Goal: Task Accomplishment & Management: Use online tool/utility

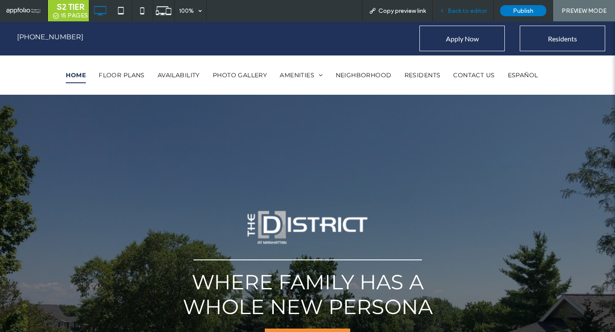
click at [465, 7] on span "Back to editor" at bounding box center [467, 10] width 39 height 7
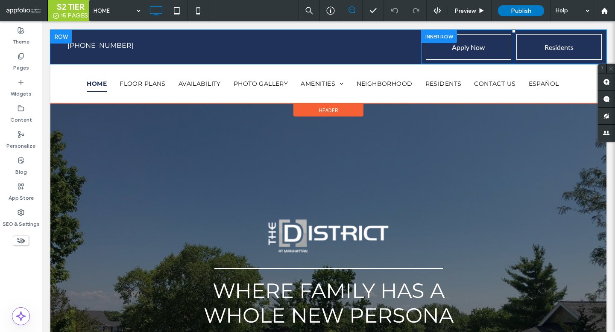
click at [425, 35] on div at bounding box center [439, 36] width 36 height 13
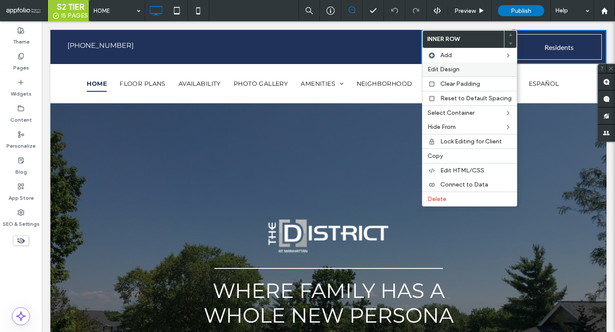
click at [432, 69] on span "Edit Design" at bounding box center [444, 69] width 32 height 7
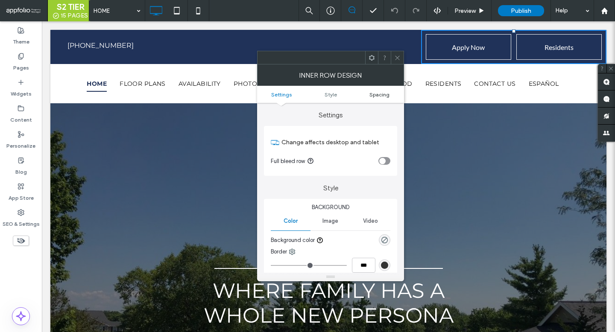
click at [381, 97] on span "Spacing" at bounding box center [380, 94] width 20 height 6
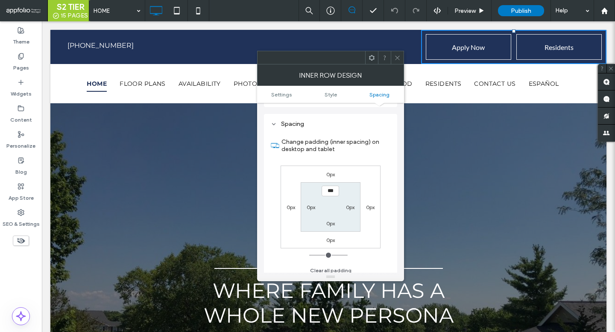
scroll to position [241, 0]
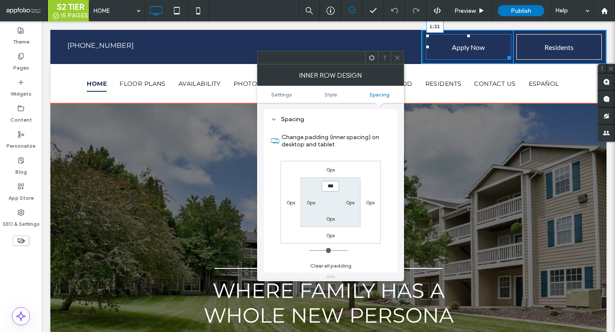
click at [429, 47] on div at bounding box center [427, 46] width 3 height 3
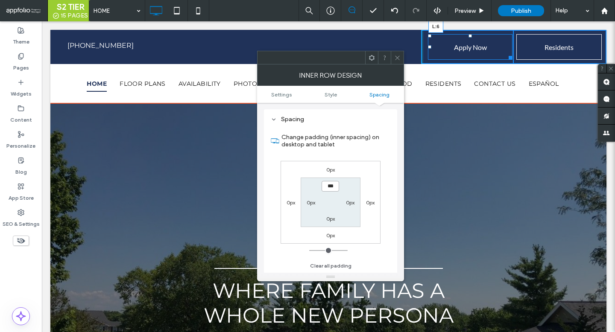
click at [428, 45] on div at bounding box center [429, 46] width 3 height 3
click at [429, 47] on div at bounding box center [427, 46] width 3 height 3
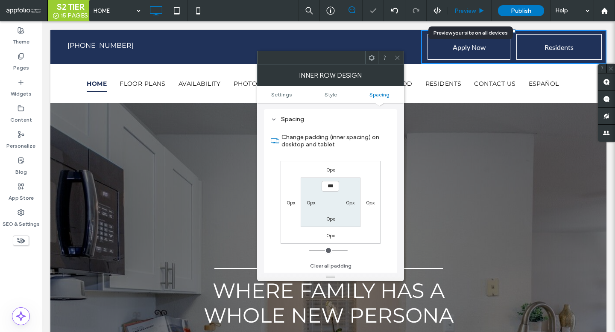
click at [461, 9] on span "Preview" at bounding box center [465, 10] width 21 height 7
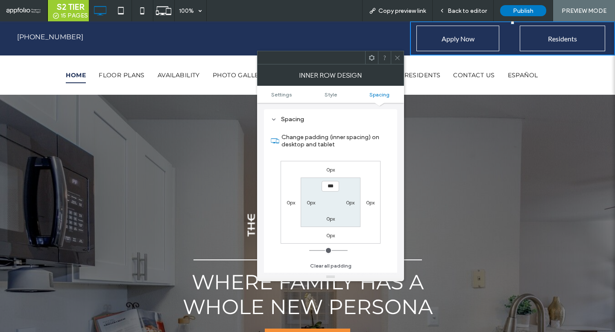
click at [396, 55] on icon at bounding box center [397, 58] width 6 height 6
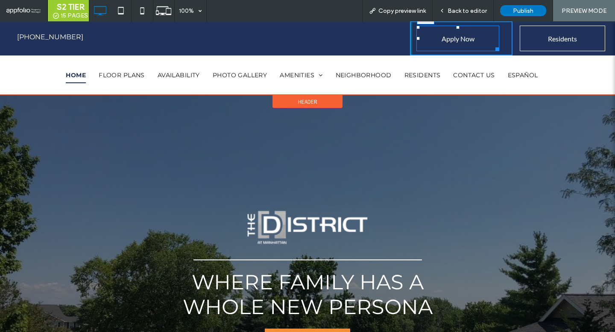
drag, startPoint x: 418, startPoint y: 39, endPoint x: 429, endPoint y: 38, distance: 10.8
click at [420, 38] on div at bounding box center [418, 38] width 3 height 3
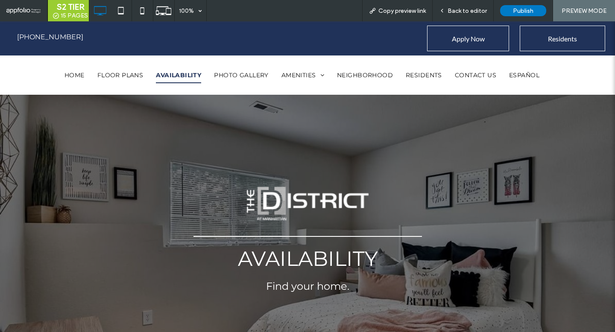
select select "Language Translate Widget"
click at [476, 8] on span "Back to editor" at bounding box center [467, 10] width 39 height 7
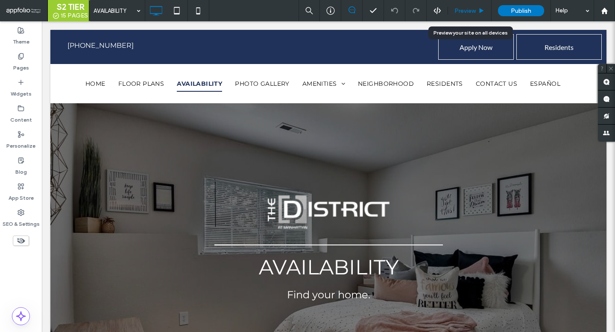
click at [482, 9] on icon at bounding box center [482, 11] width 6 height 6
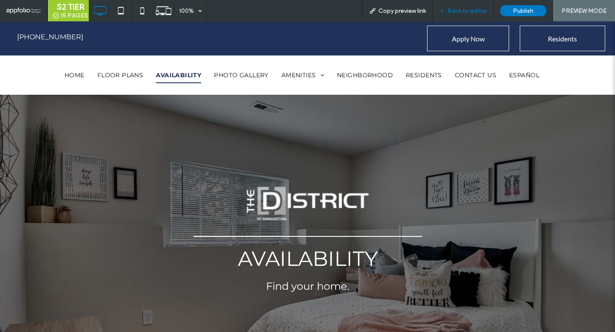
click at [481, 11] on span "Back to editor" at bounding box center [467, 10] width 39 height 7
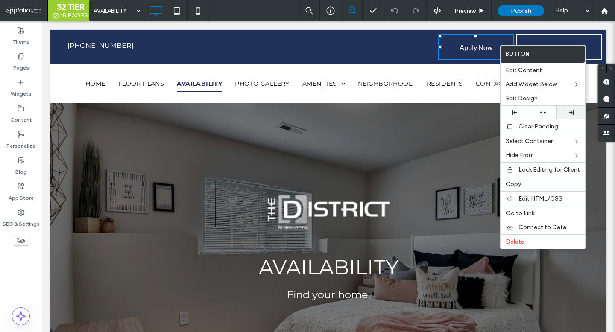
click at [571, 115] on icon at bounding box center [571, 112] width 5 height 5
click at [560, 36] on span "Residents" at bounding box center [559, 47] width 30 height 22
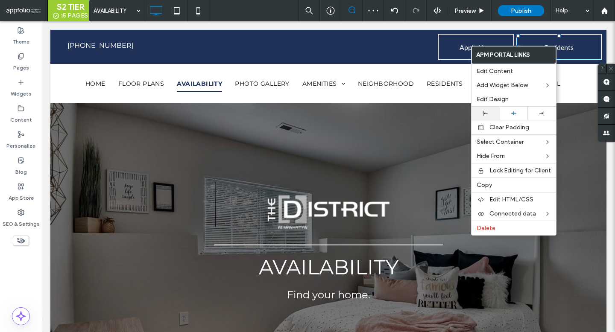
click at [491, 113] on div at bounding box center [486, 113] width 20 height 5
click at [453, 44] on link "Apply Now" at bounding box center [476, 47] width 76 height 26
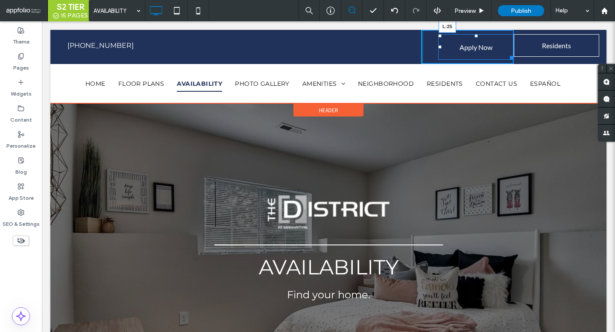
click at [438, 47] on div at bounding box center [439, 46] width 3 height 3
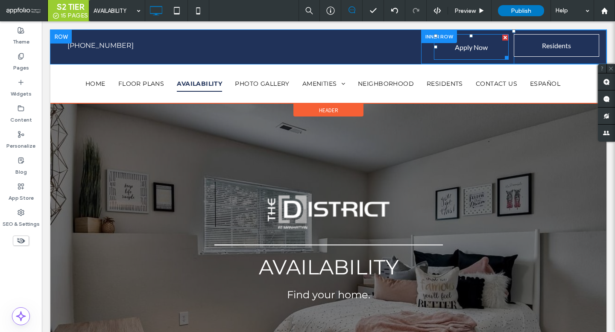
click at [459, 56] on span "Apply Now" at bounding box center [471, 47] width 33 height 22
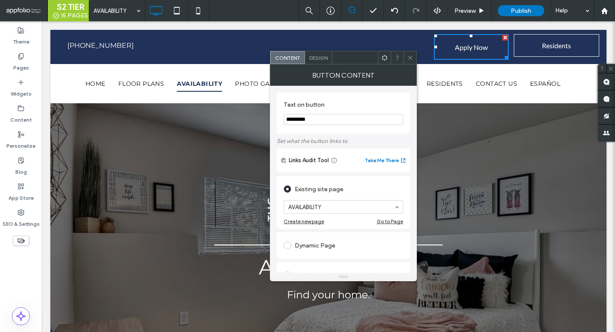
click at [318, 52] on div "Design" at bounding box center [318, 57] width 27 height 13
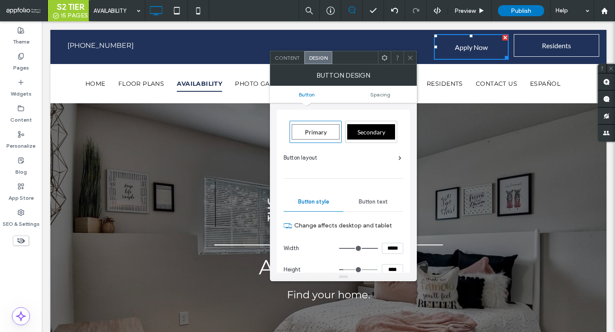
scroll to position [79, 0]
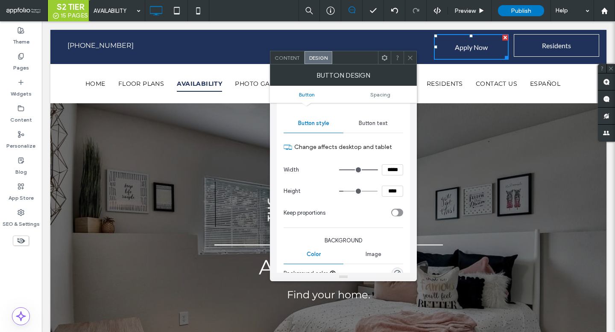
drag, startPoint x: 394, startPoint y: 166, endPoint x: 393, endPoint y: 172, distance: 6.0
click at [393, 172] on input "*****" at bounding box center [392, 170] width 21 height 11
type input "*****"
click at [406, 56] on div at bounding box center [410, 57] width 13 height 13
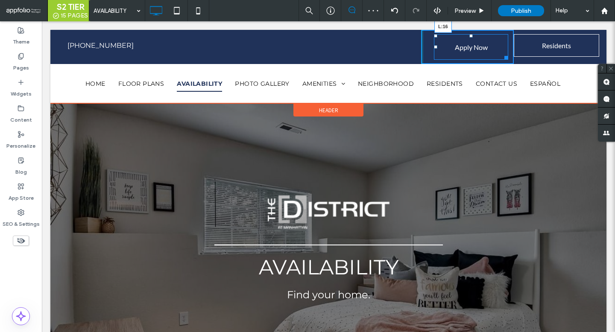
click at [434, 48] on div at bounding box center [435, 46] width 3 height 3
drag, startPoint x: 500, startPoint y: 58, endPoint x: 509, endPoint y: 58, distance: 9.0
click at [503, 58] on div at bounding box center [500, 56] width 6 height 6
drag, startPoint x: 432, startPoint y: 47, endPoint x: 425, endPoint y: 47, distance: 7.3
click at [430, 47] on div at bounding box center [431, 46] width 3 height 3
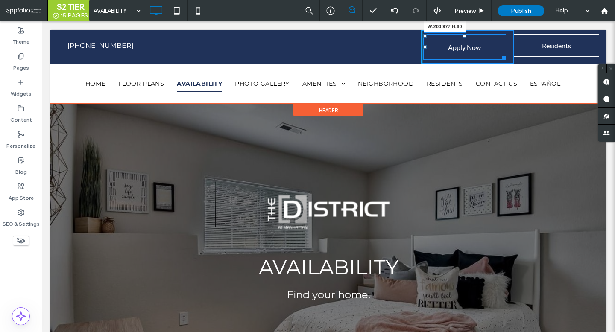
click at [505, 56] on div at bounding box center [503, 56] width 6 height 6
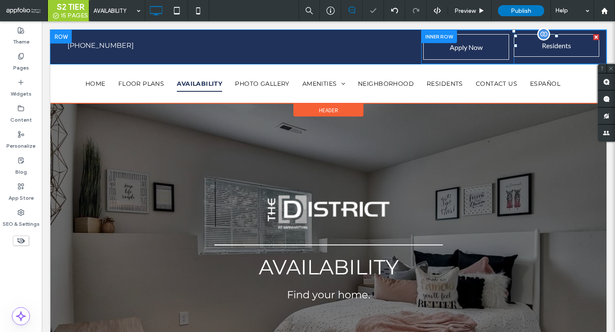
click at [564, 53] on span at bounding box center [556, 45] width 85 height 23
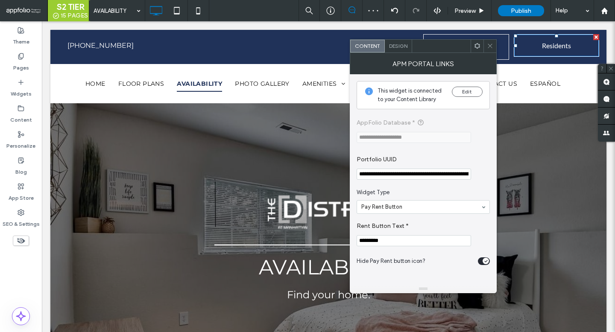
click at [398, 45] on span "Design" at bounding box center [398, 46] width 18 height 6
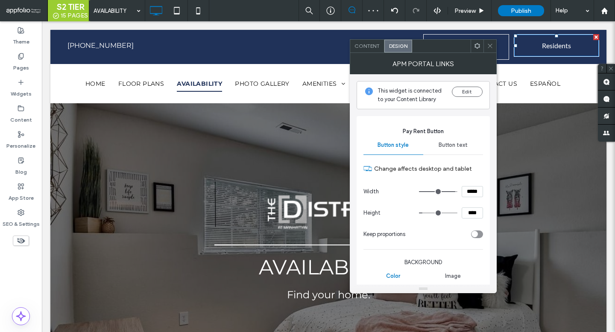
click at [488, 43] on icon at bounding box center [490, 46] width 6 height 6
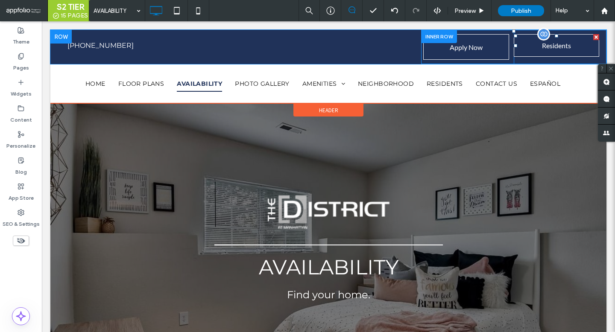
click at [543, 51] on span at bounding box center [556, 45] width 85 height 23
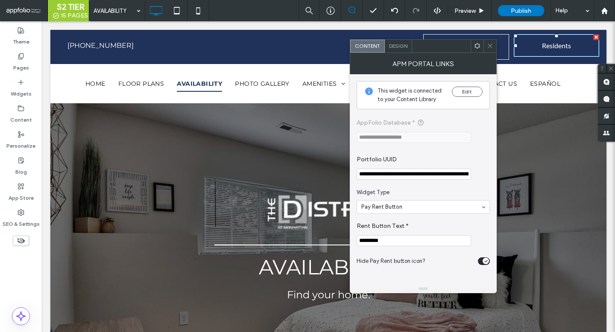
click at [399, 46] on span "Design" at bounding box center [398, 46] width 18 height 6
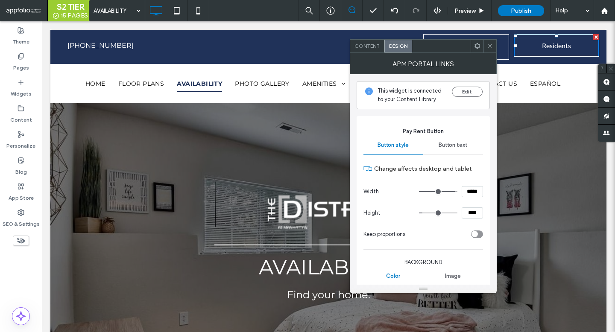
click at [473, 213] on input "****" at bounding box center [472, 213] width 21 height 11
type input "****"
type input "**"
click at [490, 41] on span at bounding box center [490, 46] width 6 height 13
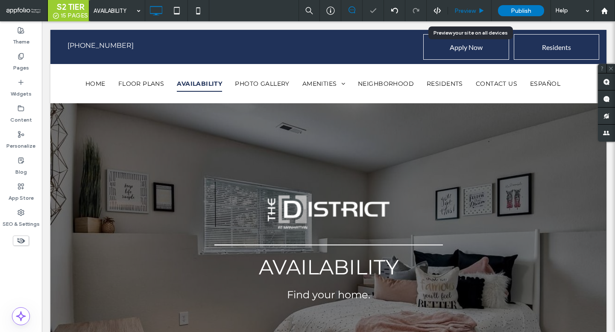
click at [470, 12] on span "Preview" at bounding box center [465, 10] width 21 height 7
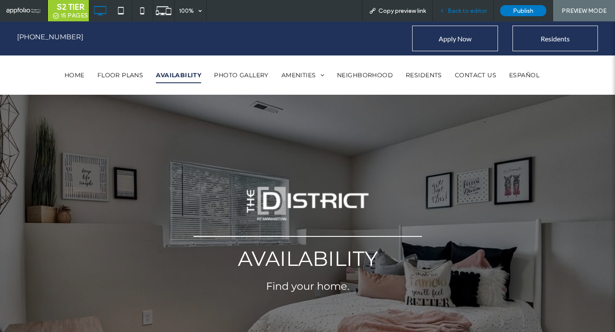
click at [480, 8] on span "Back to editor" at bounding box center [467, 10] width 39 height 7
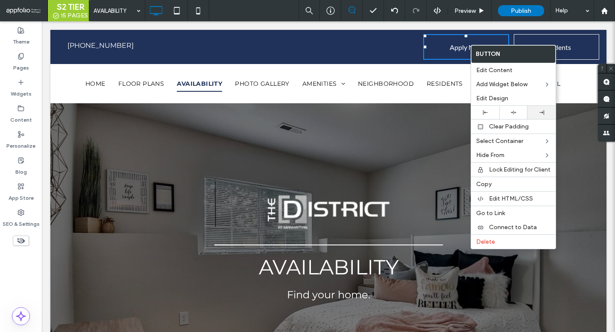
click at [540, 114] on icon at bounding box center [542, 112] width 5 height 5
click at [579, 47] on link "Residents" at bounding box center [556, 47] width 85 height 26
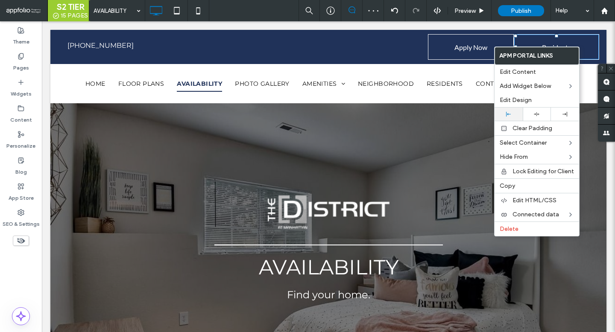
click at [514, 112] on div at bounding box center [509, 114] width 20 height 5
click at [480, 57] on span "Apply Now" at bounding box center [471, 47] width 33 height 22
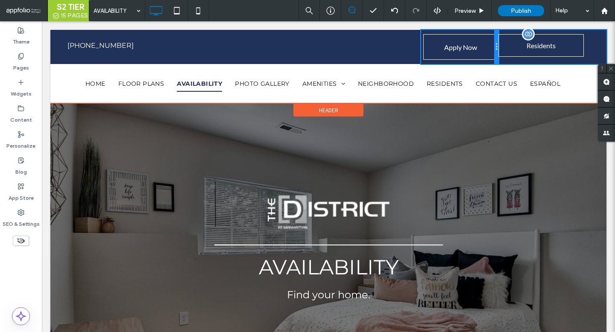
drag, startPoint x: 513, startPoint y: 46, endPoint x: 500, endPoint y: 45, distance: 13.3
click at [500, 45] on div "Apply Now Click To Paste Residents Click To Paste" at bounding box center [513, 47] width 185 height 34
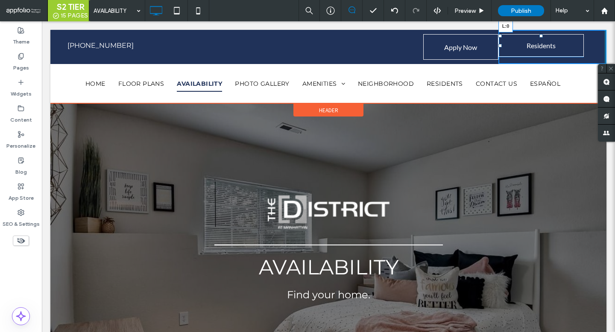
click at [497, 47] on div "Apply Now Click To Paste Residents L:0 Click To Paste" at bounding box center [513, 47] width 185 height 34
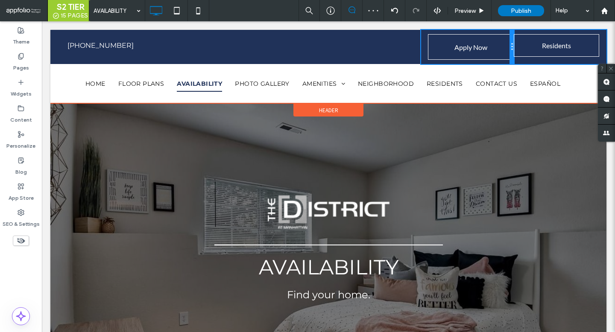
drag, startPoint x: 498, startPoint y: 45, endPoint x: 507, endPoint y: 45, distance: 9.0
click at [507, 45] on div "Apply Now Click To Paste" at bounding box center [467, 47] width 93 height 34
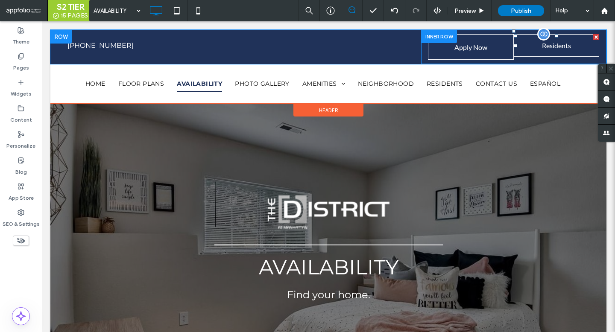
click at [527, 50] on span at bounding box center [556, 45] width 85 height 23
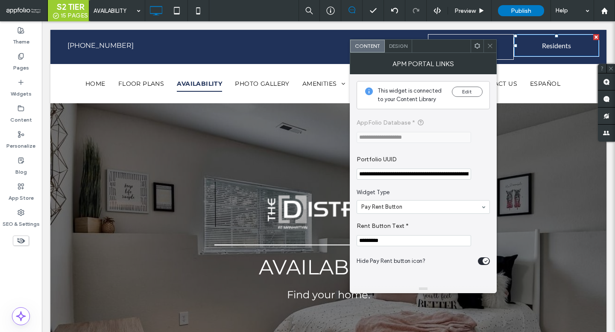
click at [490, 45] on icon at bounding box center [490, 46] width 6 height 6
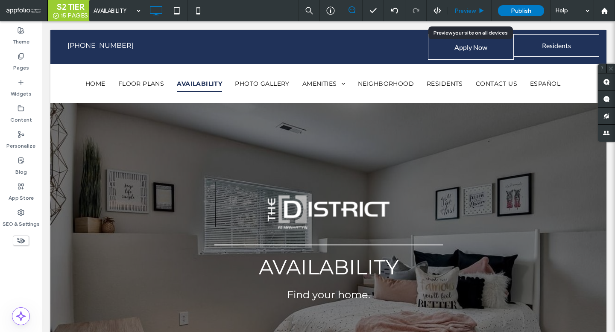
click at [471, 9] on span "Preview" at bounding box center [465, 10] width 21 height 7
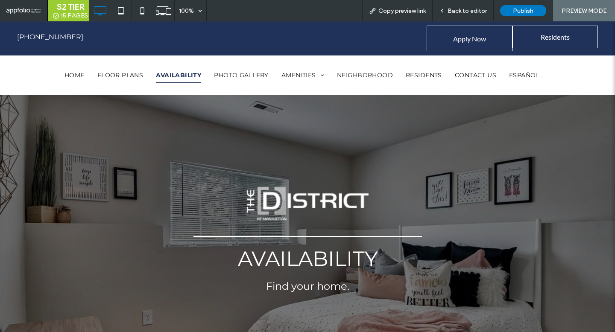
click at [471, 9] on span "Back to editor" at bounding box center [467, 10] width 39 height 7
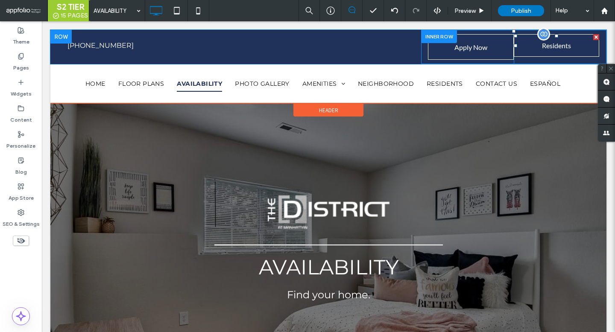
click at [528, 54] on span at bounding box center [556, 45] width 85 height 23
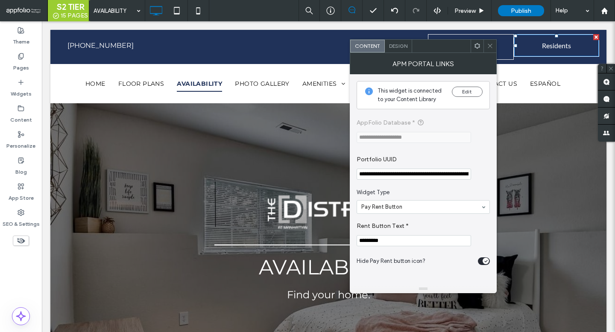
click at [405, 41] on div "Design" at bounding box center [398, 46] width 27 height 13
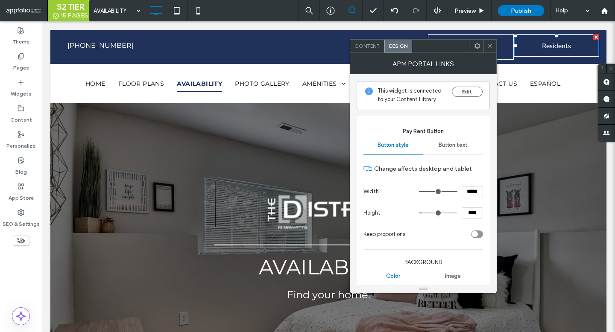
scroll to position [103, 0]
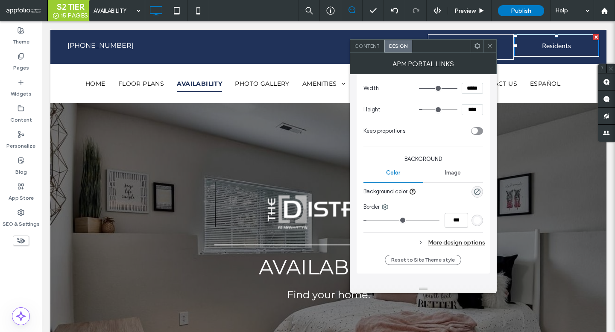
drag, startPoint x: 473, startPoint y: 112, endPoint x: 469, endPoint y: 111, distance: 4.4
click at [469, 111] on input "****" at bounding box center [472, 109] width 21 height 11
type input "****"
type input "**"
click at [490, 45] on use at bounding box center [490, 46] width 4 height 4
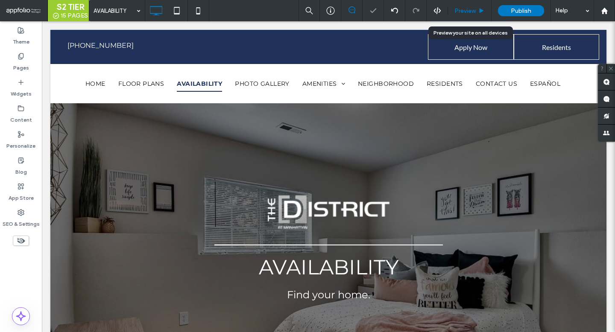
click at [474, 6] on div "Preview" at bounding box center [470, 10] width 44 height 21
click at [471, 11] on span "Preview" at bounding box center [465, 10] width 21 height 7
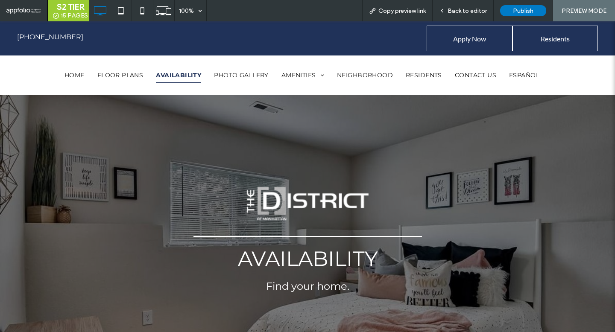
click at [471, 11] on span "Back to editor" at bounding box center [467, 10] width 39 height 7
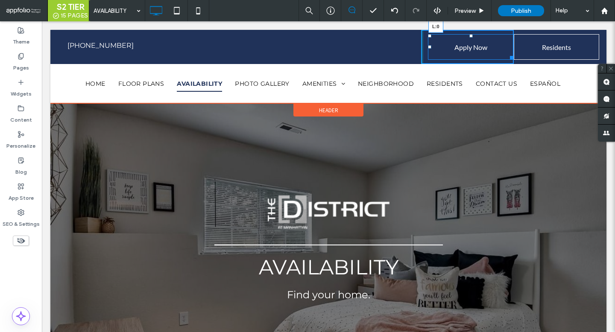
drag, startPoint x: 429, startPoint y: 47, endPoint x: 424, endPoint y: 46, distance: 4.8
click at [428, 46] on div at bounding box center [429, 46] width 3 height 3
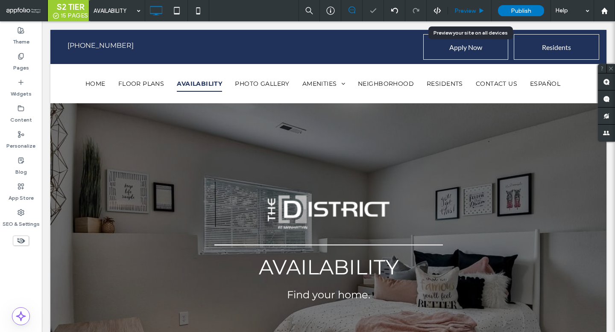
click at [474, 9] on span "Preview" at bounding box center [465, 10] width 21 height 7
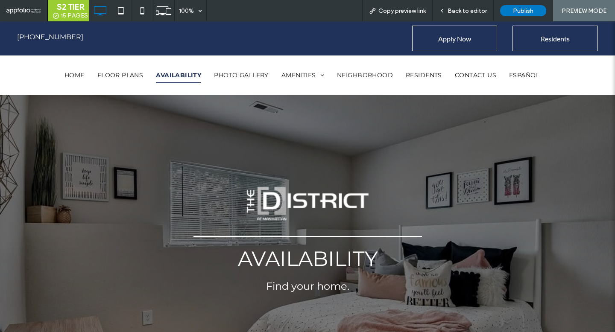
click at [474, 9] on span "Back to editor" at bounding box center [467, 10] width 39 height 7
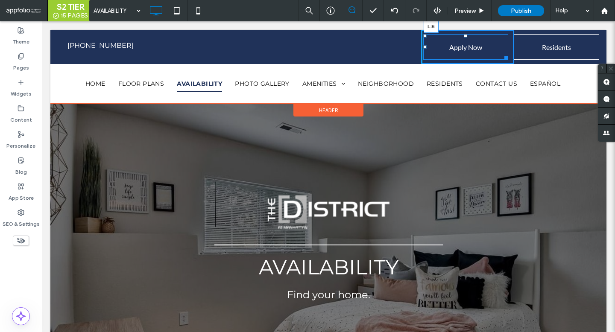
click at [427, 48] on div at bounding box center [425, 46] width 3 height 3
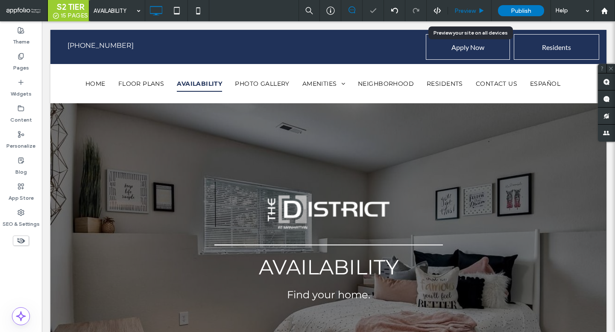
click at [473, 11] on span "Preview" at bounding box center [465, 10] width 21 height 7
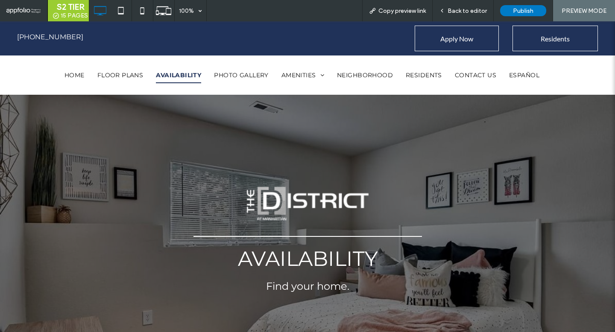
click at [473, 11] on span "Back to editor" at bounding box center [467, 10] width 39 height 7
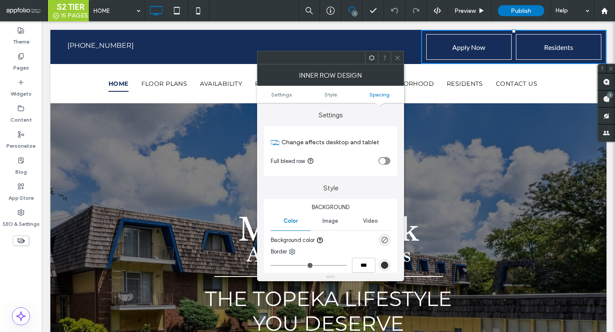
scroll to position [241, 0]
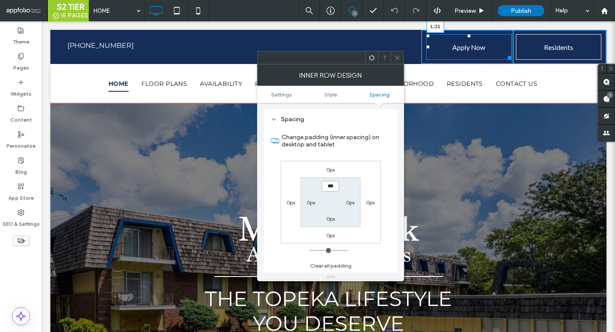
click at [432, 47] on div "Apply Now L:11 Click To Paste" at bounding box center [467, 47] width 93 height 34
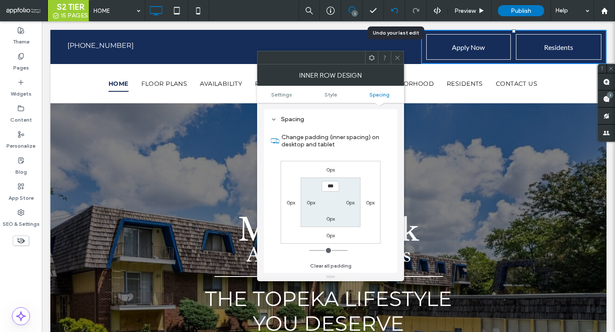
click at [394, 8] on use at bounding box center [394, 11] width 7 height 6
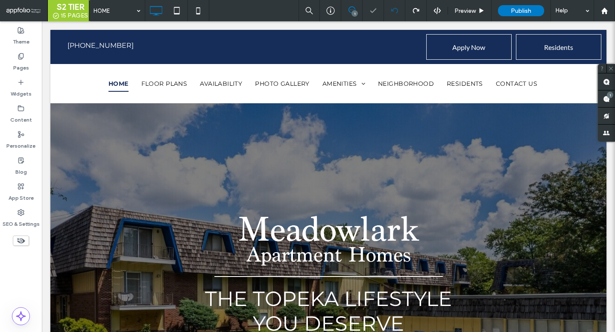
scroll to position [0, 0]
click at [465, 9] on span "Preview" at bounding box center [465, 10] width 21 height 7
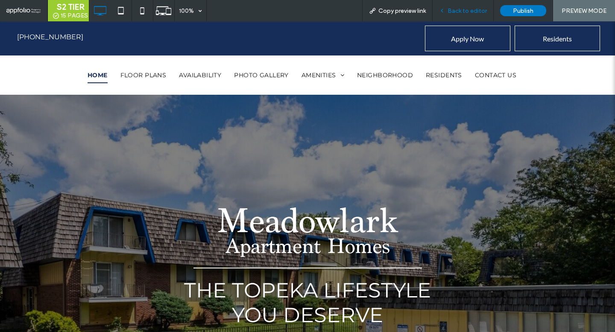
click at [474, 6] on div "Back to editor" at bounding box center [463, 10] width 61 height 21
click at [468, 9] on span "Back to editor" at bounding box center [467, 10] width 39 height 7
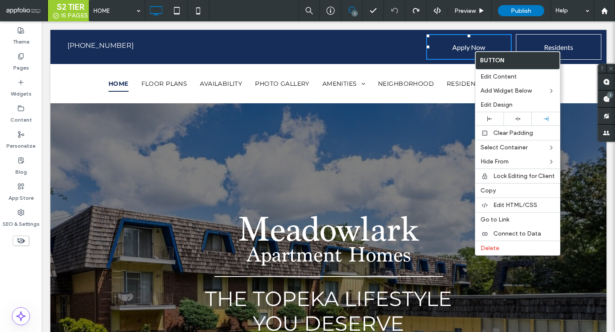
click at [533, 42] on link "Residents" at bounding box center [558, 47] width 85 height 26
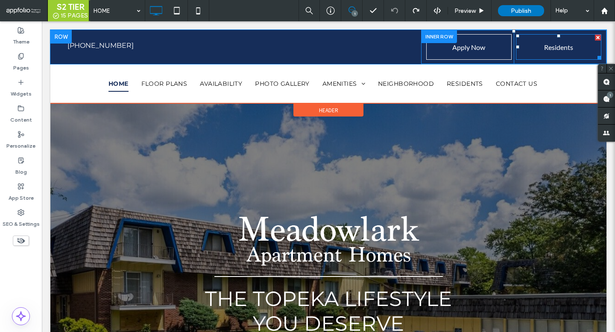
click at [533, 42] on link "Residents" at bounding box center [558, 47] width 85 height 26
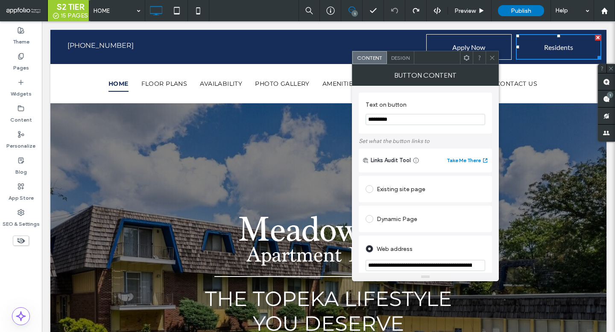
click at [465, 62] on span at bounding box center [467, 57] width 6 height 13
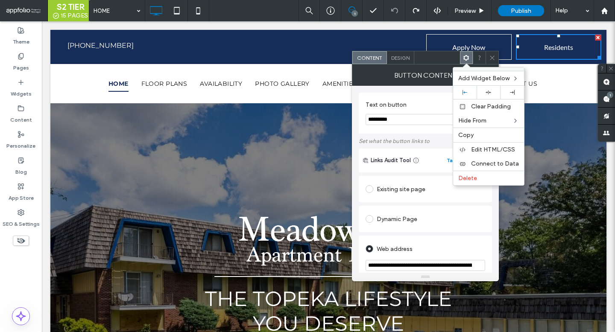
click at [493, 57] on icon at bounding box center [492, 58] width 6 height 6
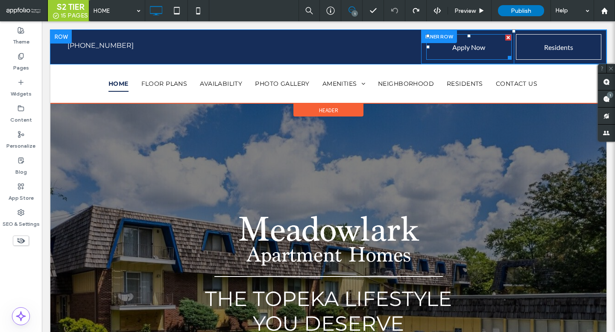
click at [468, 49] on span "Apply Now" at bounding box center [469, 47] width 33 height 22
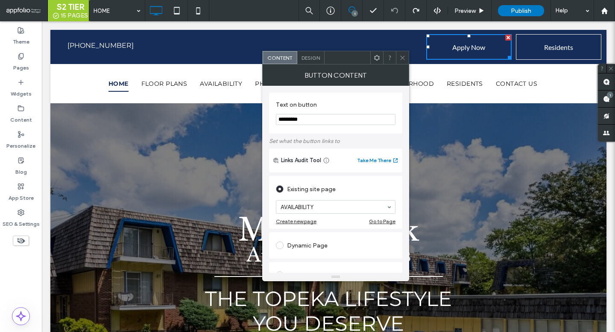
click at [311, 57] on span "Design" at bounding box center [311, 58] width 18 height 6
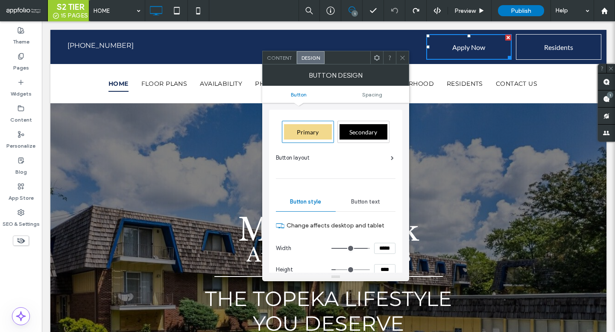
click at [400, 55] on icon at bounding box center [403, 58] width 6 height 6
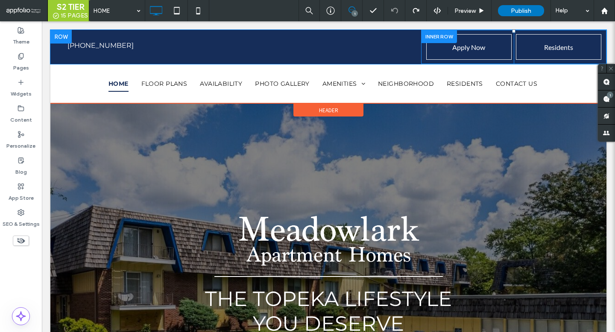
click at [424, 62] on div "Apply Now Click To Paste" at bounding box center [467, 47] width 93 height 34
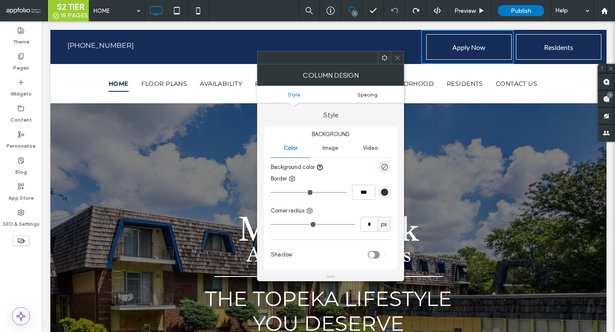
click at [367, 97] on span "Spacing" at bounding box center [368, 94] width 20 height 6
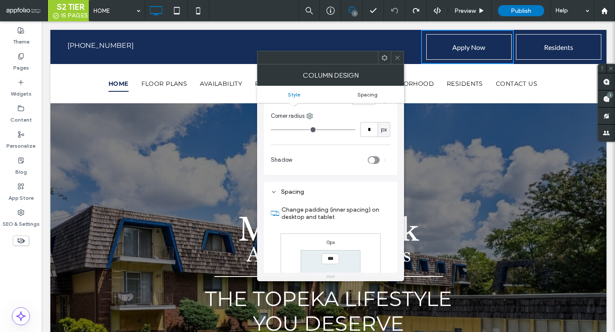
scroll to position [168, 0]
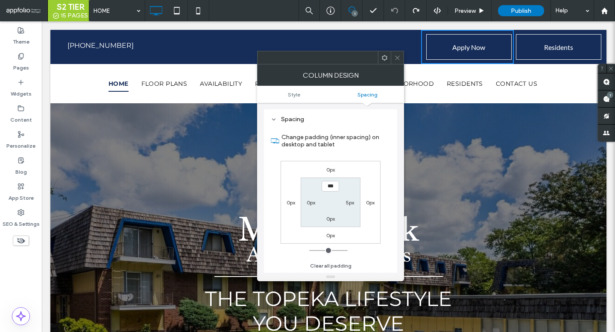
click at [397, 59] on icon at bounding box center [397, 58] width 6 height 6
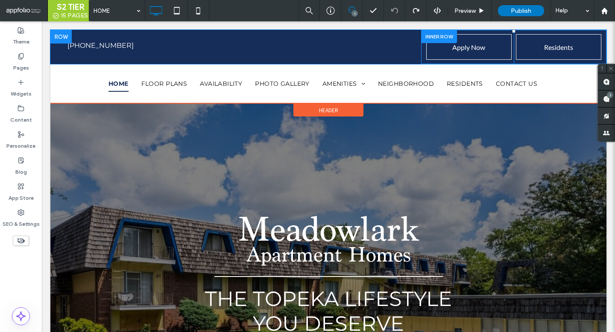
click at [520, 32] on div "Residents Click To Paste" at bounding box center [560, 47] width 93 height 34
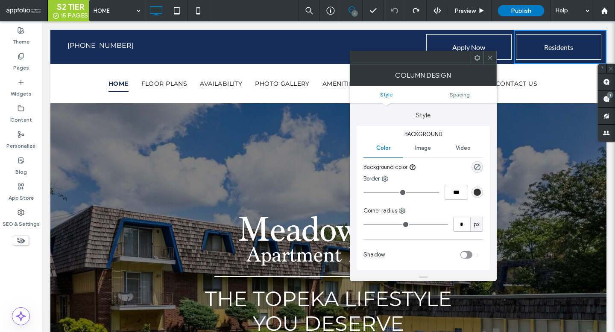
click at [462, 104] on label "Style" at bounding box center [423, 111] width 133 height 16
click at [460, 97] on span "Spacing" at bounding box center [460, 94] width 20 height 6
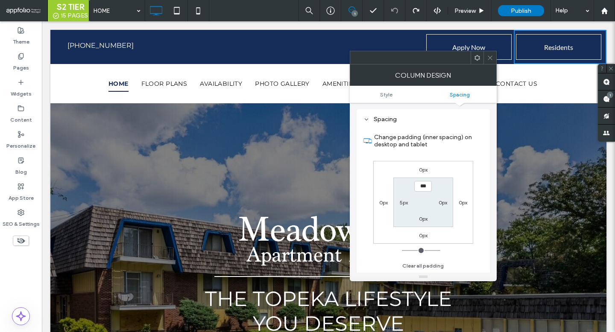
click at [490, 57] on icon at bounding box center [490, 58] width 6 height 6
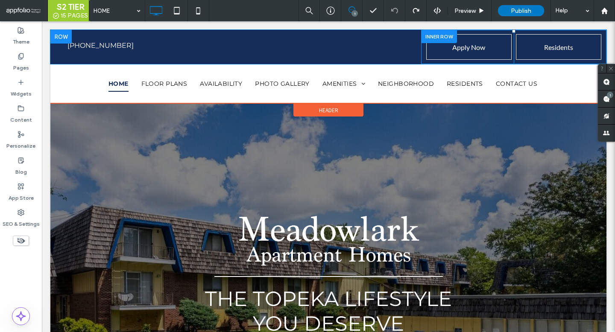
click at [425, 58] on div "Apply Now Click To Paste" at bounding box center [467, 47] width 93 height 34
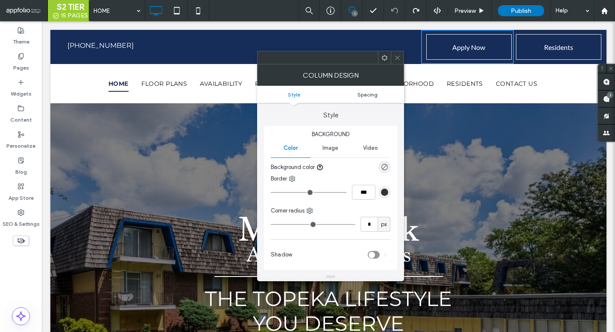
click at [372, 96] on span "Spacing" at bounding box center [368, 94] width 20 height 6
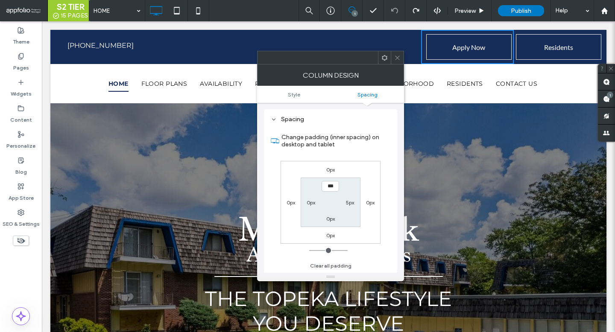
click at [399, 57] on icon at bounding box center [397, 58] width 6 height 6
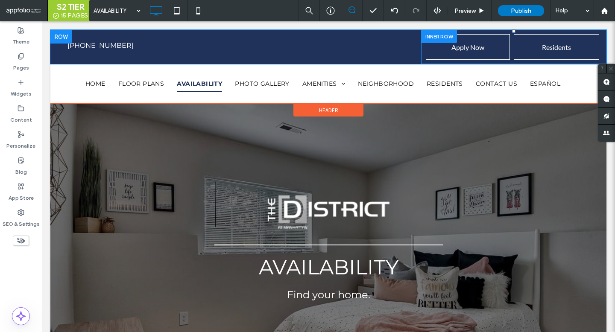
click at [429, 61] on div "Apply Now Click To Paste" at bounding box center [467, 47] width 93 height 34
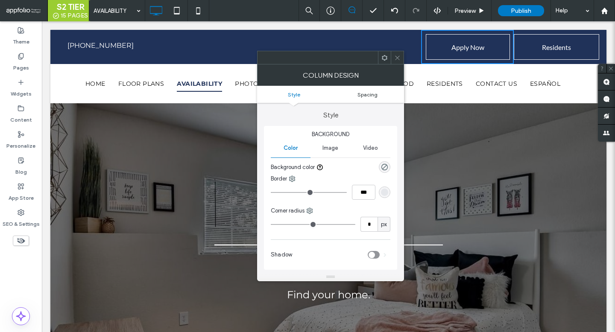
click at [367, 97] on span "Spacing" at bounding box center [368, 94] width 20 height 6
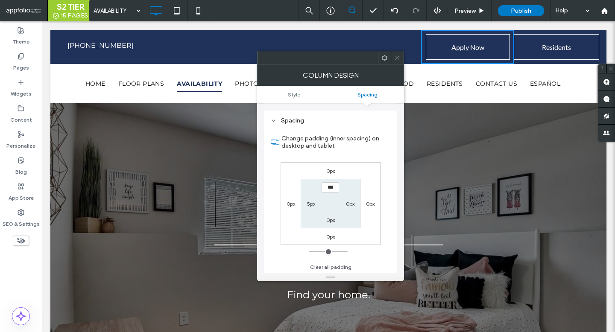
scroll to position [168, 0]
click at [349, 203] on label "0px" at bounding box center [350, 203] width 9 height 6
click at [306, 205] on div "5px" at bounding box center [311, 202] width 20 height 9
click at [309, 205] on label "5px" at bounding box center [311, 203] width 8 height 6
type input "*"
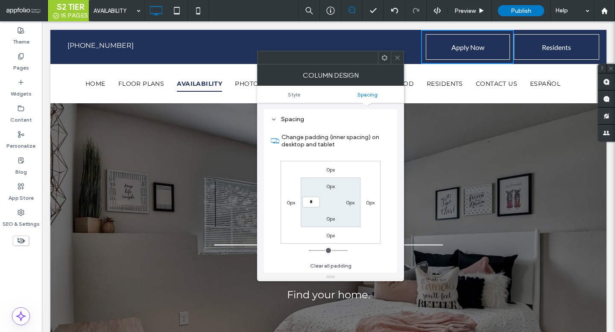
type input "*"
type input "***"
click at [352, 204] on label "0px" at bounding box center [350, 203] width 9 height 6
type input "*"
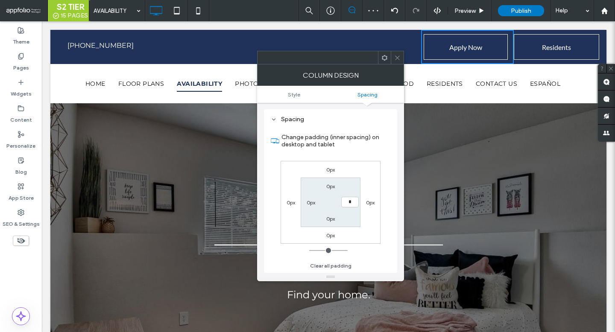
type input "*"
type input "***"
click at [517, 62] on div "Residents Click To Paste" at bounding box center [560, 47] width 93 height 34
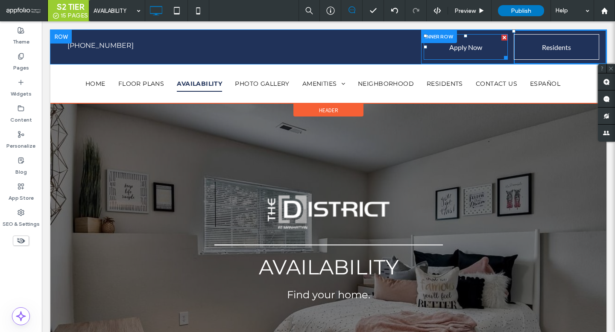
click at [474, 52] on span "Apply Now" at bounding box center [466, 47] width 33 height 22
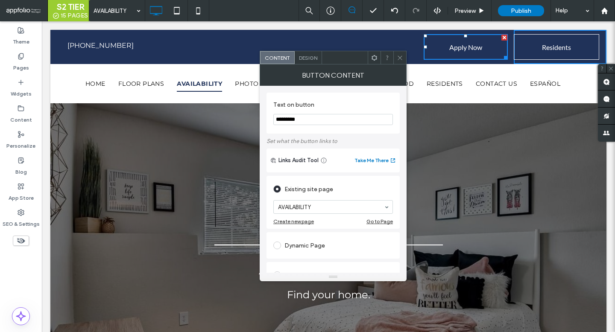
click at [307, 56] on span "Design" at bounding box center [308, 58] width 18 height 6
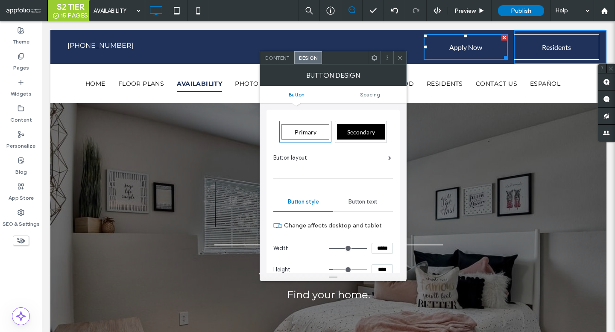
click at [373, 55] on icon at bounding box center [374, 58] width 6 height 6
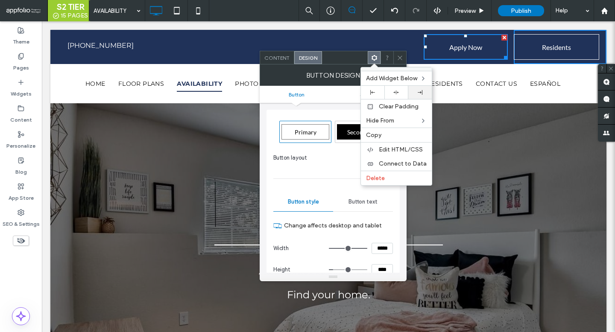
click at [420, 91] on use at bounding box center [420, 92] width 5 height 5
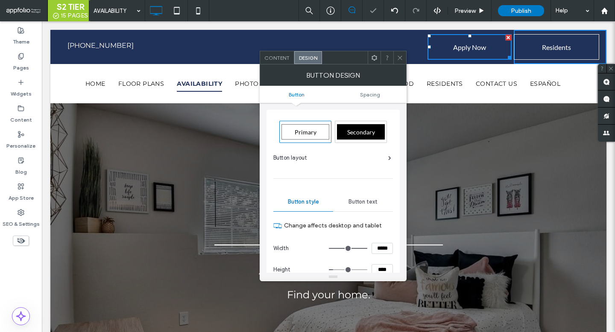
click at [343, 99] on ul "Button Spacing" at bounding box center [333, 94] width 147 height 17
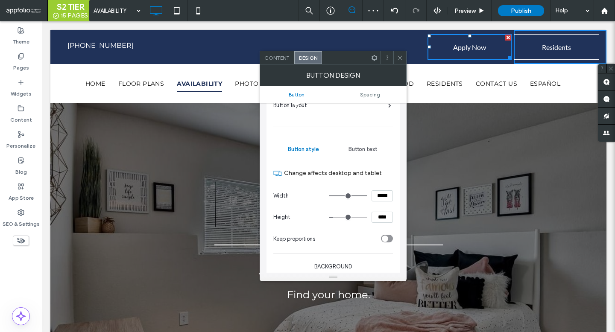
scroll to position [55, 0]
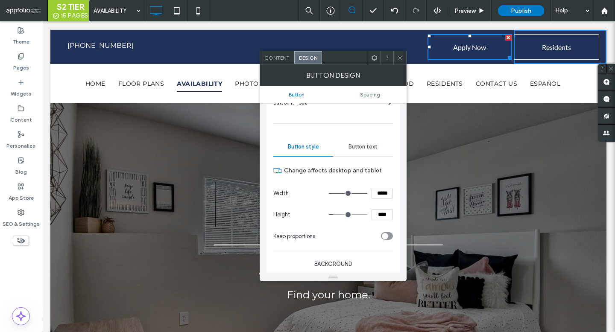
click at [401, 58] on icon at bounding box center [400, 58] width 6 height 6
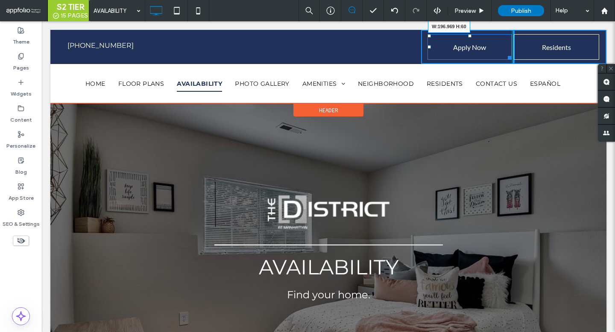
click at [510, 56] on div at bounding box center [508, 56] width 6 height 6
click at [428, 48] on div at bounding box center [429, 46] width 3 height 3
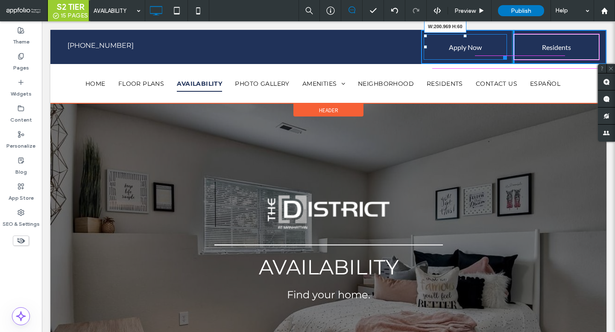
click at [505, 56] on div at bounding box center [503, 56] width 6 height 6
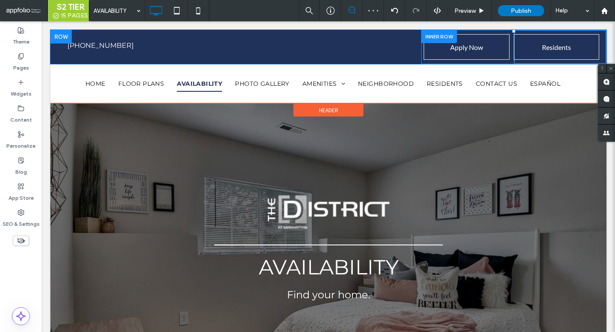
click at [470, 31] on div "Apply Now Click To Paste" at bounding box center [467, 47] width 93 height 34
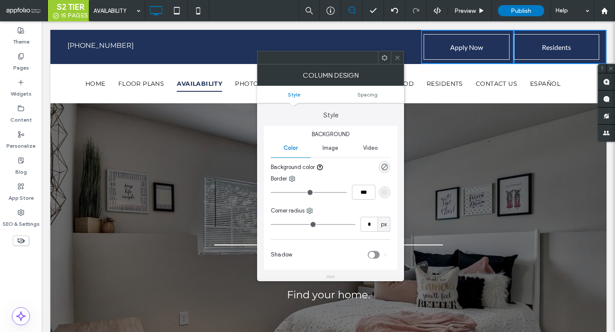
click at [386, 57] on icon at bounding box center [385, 58] width 6 height 6
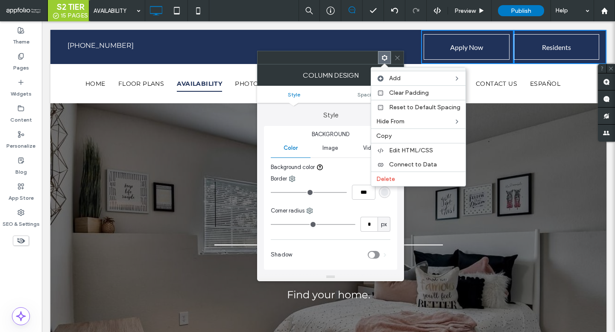
click at [362, 66] on div "Column Design" at bounding box center [330, 75] width 147 height 21
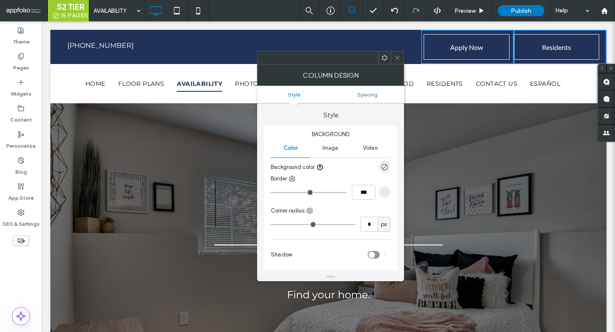
click at [384, 59] on icon at bounding box center [385, 58] width 6 height 6
click at [403, 56] on div at bounding box center [397, 57] width 13 height 13
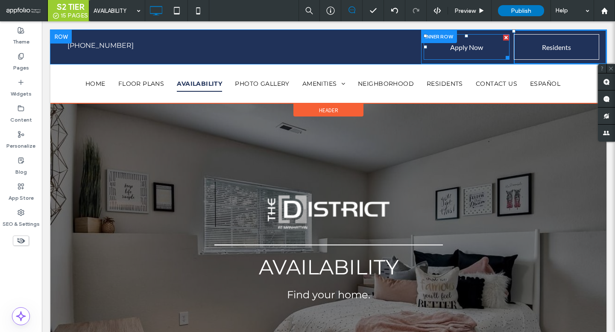
click at [454, 50] on span "Apply Now" at bounding box center [466, 47] width 33 height 22
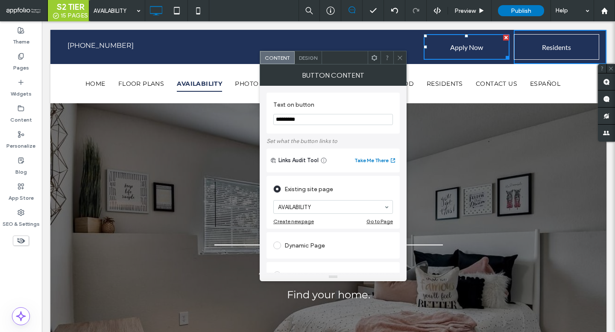
click at [310, 59] on span "Design" at bounding box center [308, 58] width 18 height 6
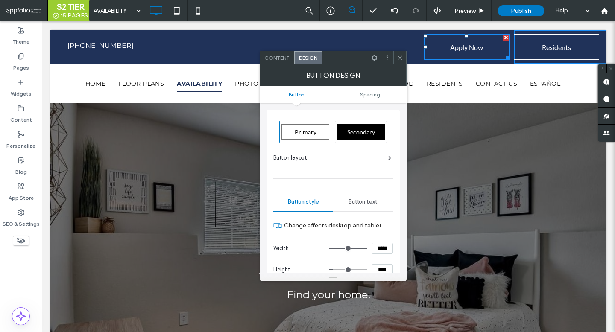
click at [376, 55] on icon at bounding box center [374, 58] width 6 height 6
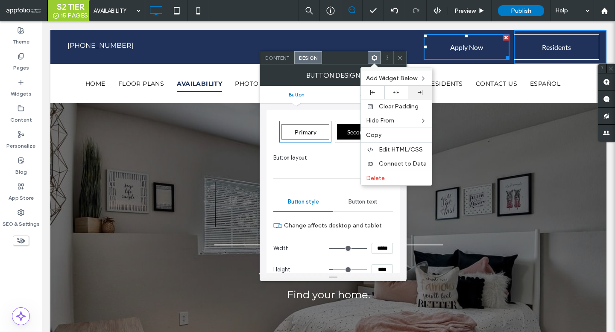
click at [418, 91] on div at bounding box center [420, 92] width 15 height 5
click at [400, 59] on icon at bounding box center [400, 58] width 6 height 6
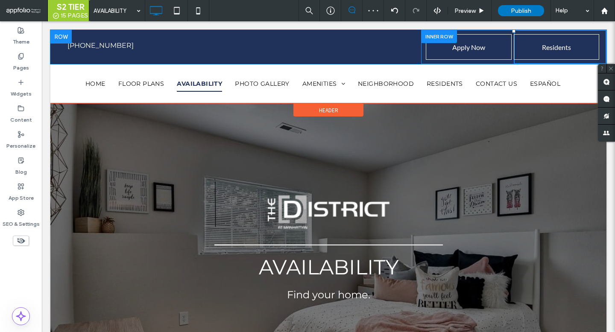
click at [424, 59] on div "Apply Now Click To Paste" at bounding box center [467, 47] width 93 height 34
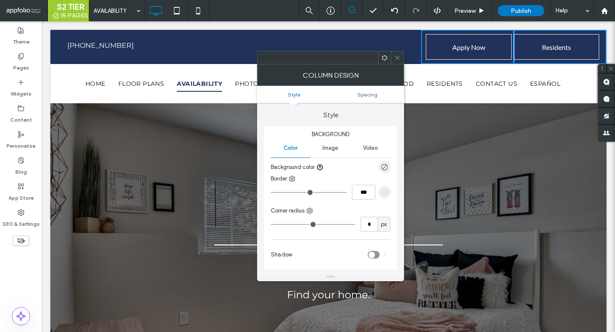
click at [368, 97] on ul "Style Spacing" at bounding box center [330, 94] width 147 height 17
click at [368, 95] on span "Spacing" at bounding box center [368, 94] width 20 height 6
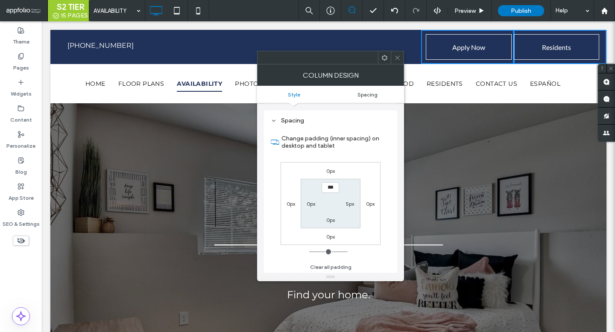
scroll to position [168, 0]
click at [394, 56] on div at bounding box center [397, 57] width 13 height 13
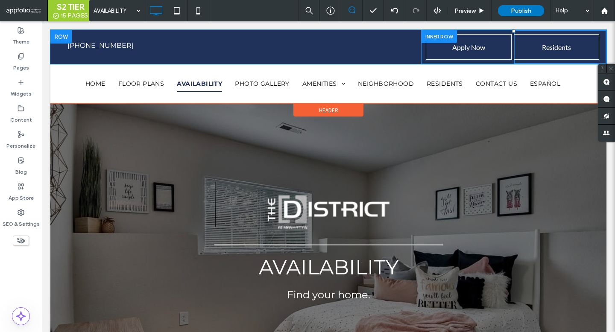
click at [521, 32] on div "Residents Click To Paste" at bounding box center [560, 47] width 93 height 34
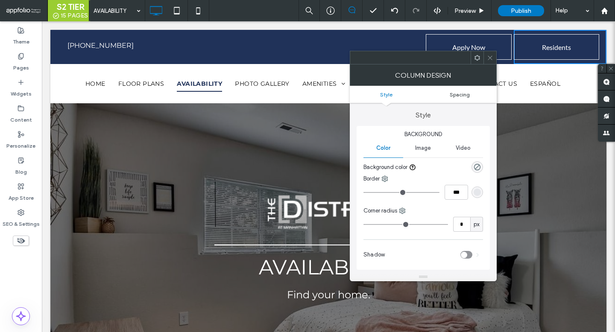
click at [462, 95] on span "Spacing" at bounding box center [460, 94] width 20 height 6
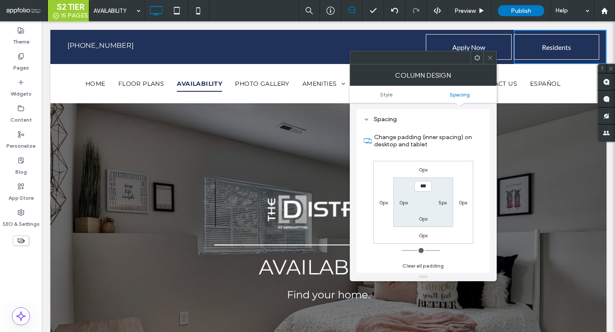
click at [439, 204] on label "5px" at bounding box center [443, 203] width 8 height 6
type input "*"
type input "***"
click at [400, 203] on label "0px" at bounding box center [404, 203] width 9 height 6
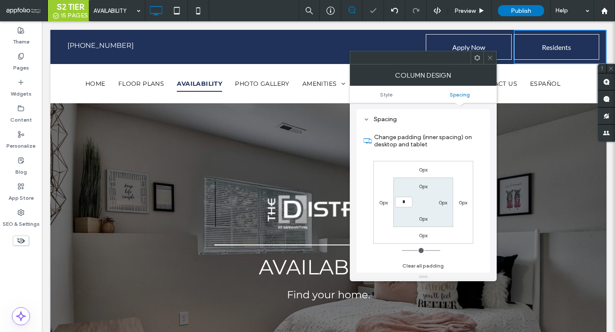
type input "*"
type input "***"
click at [485, 62] on div at bounding box center [490, 57] width 13 height 13
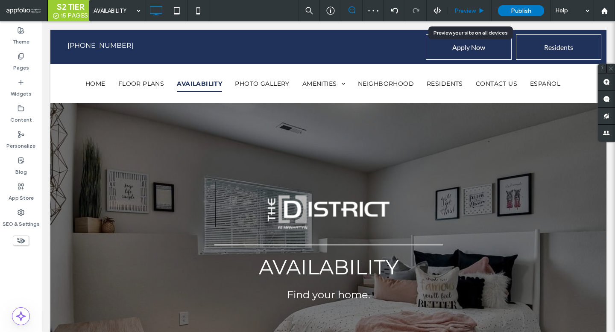
click at [474, 11] on span "Preview" at bounding box center [465, 10] width 21 height 7
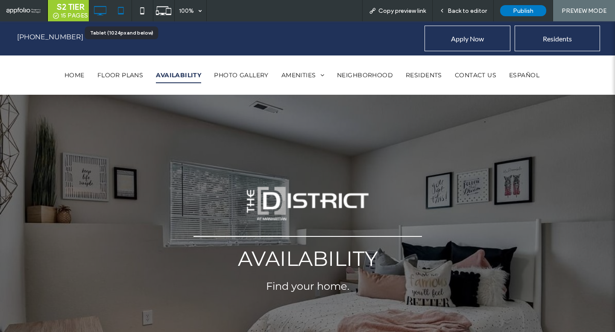
click at [123, 13] on use at bounding box center [121, 10] width 6 height 7
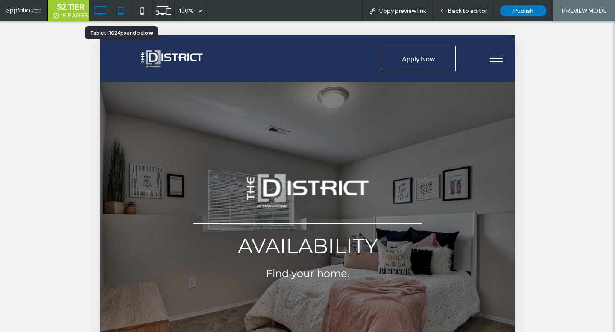
click at [108, 11] on icon at bounding box center [99, 10] width 17 height 17
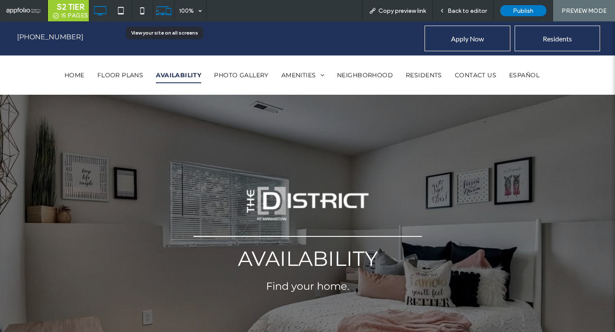
click at [157, 12] on icon at bounding box center [164, 11] width 16 height 16
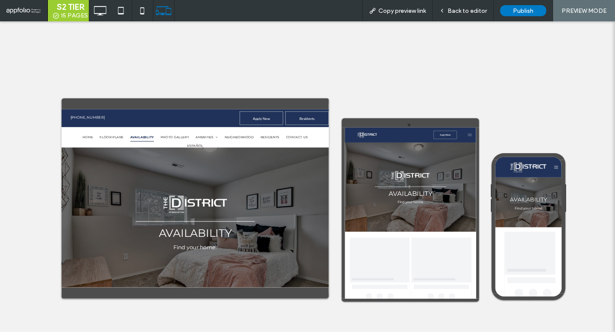
select select "Language Translate Widget"
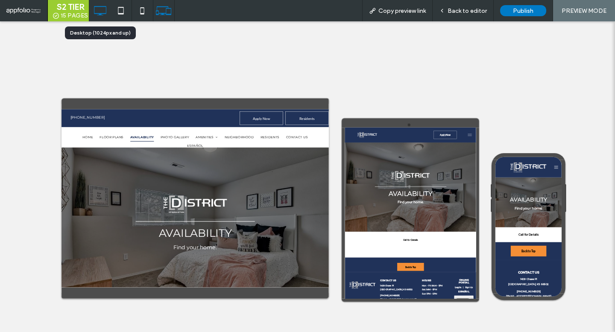
click at [105, 10] on icon at bounding box center [99, 10] width 17 height 17
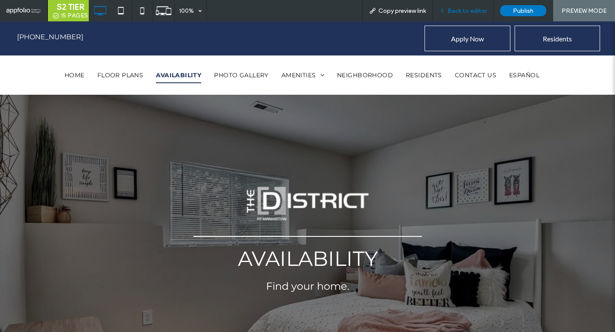
click at [468, 9] on span "Back to editor" at bounding box center [467, 10] width 39 height 7
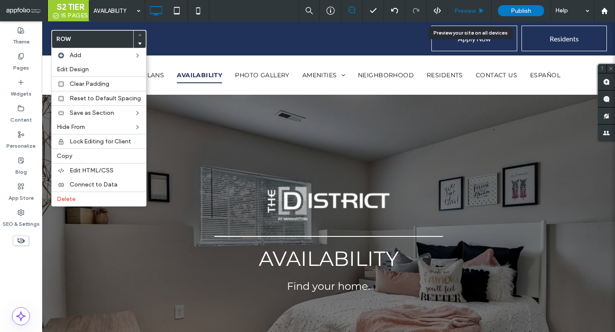
click at [466, 7] on span "Preview" at bounding box center [465, 10] width 21 height 7
